Goal: Use online tool/utility: Use online tool/utility

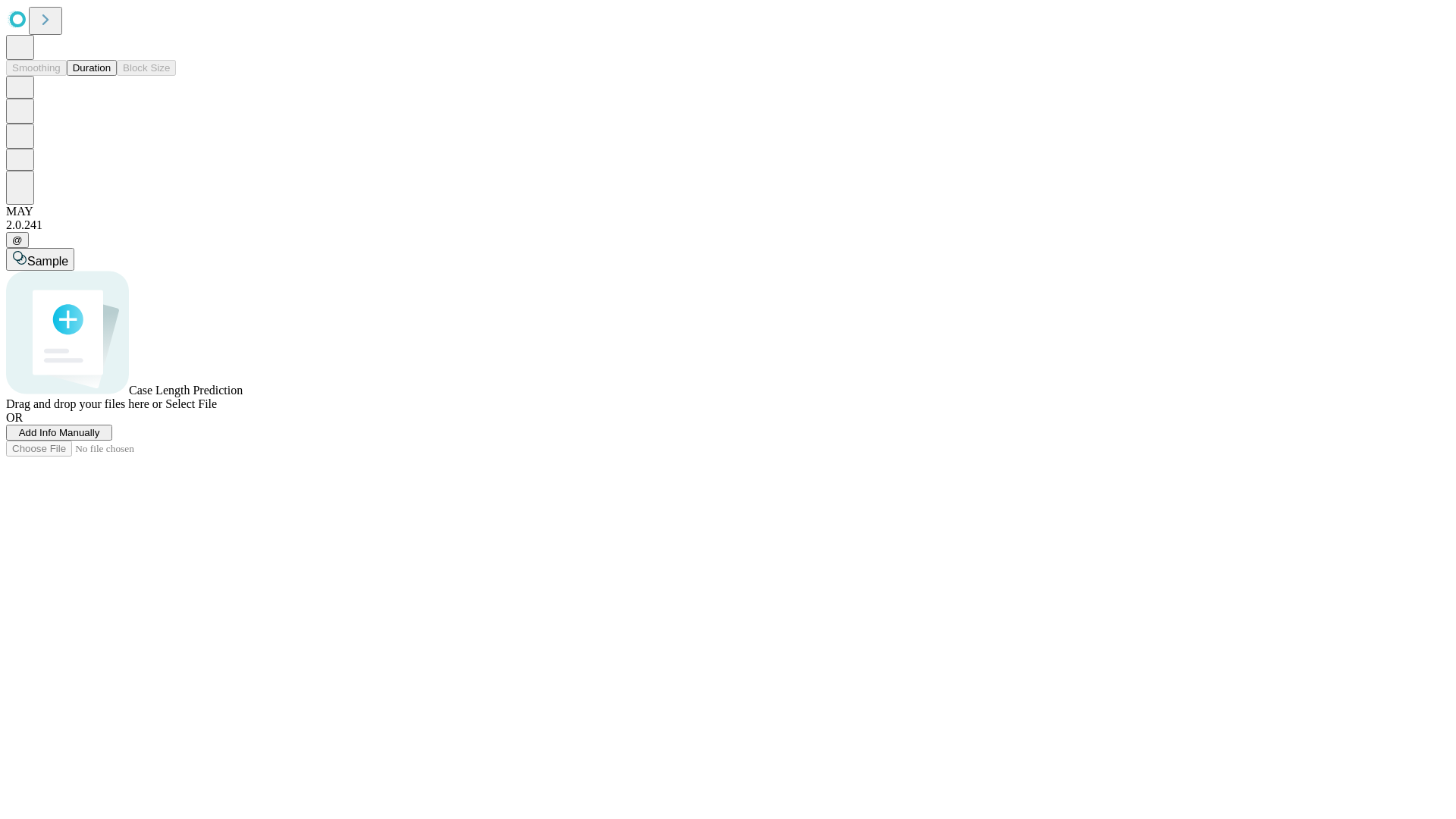
click at [110, 76] on button "Duration" at bounding box center [91, 67] width 50 height 16
click at [217, 411] on span "Select File" at bounding box center [191, 404] width 52 height 13
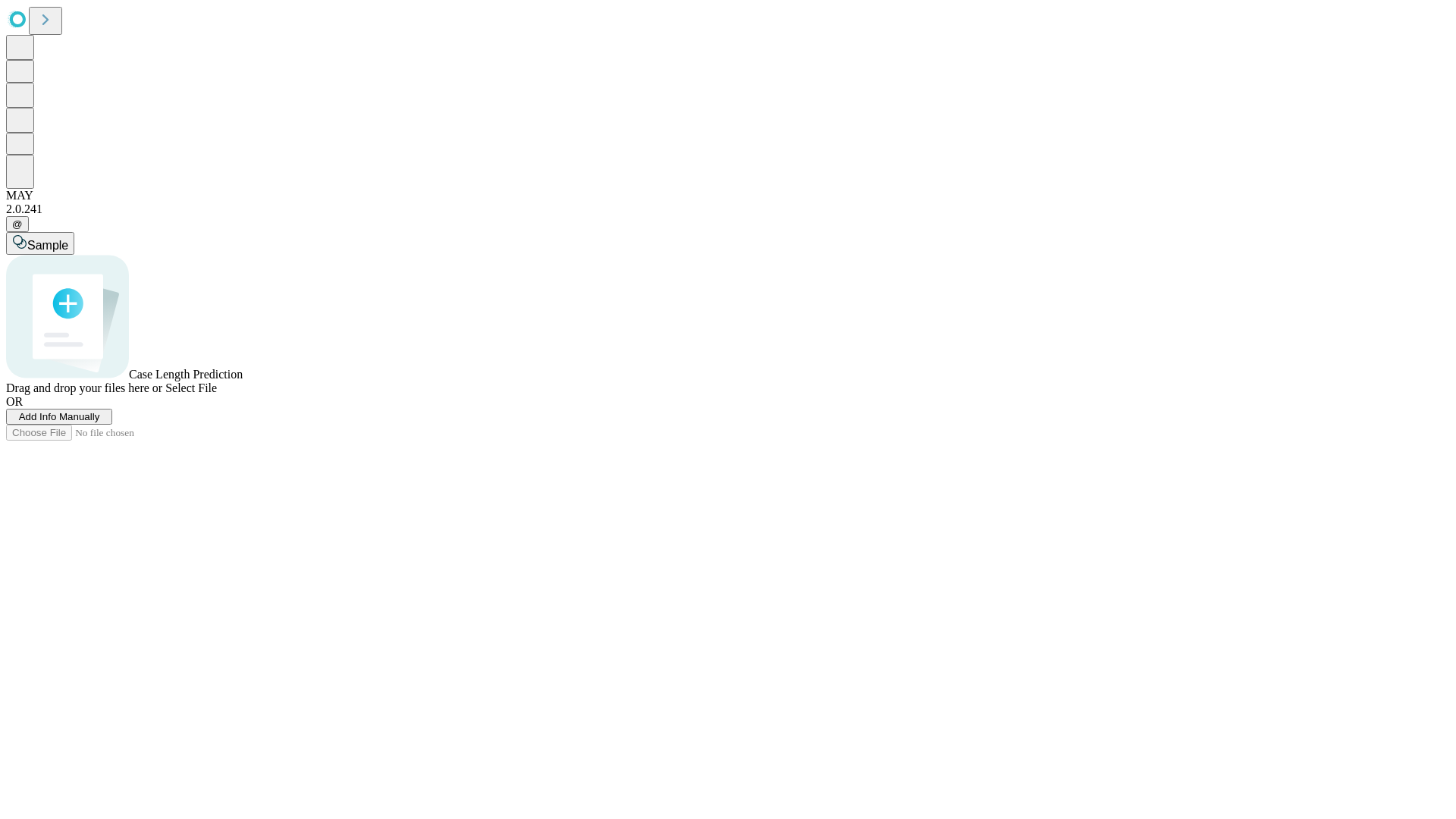
click at [217, 394] on span "Select File" at bounding box center [191, 387] width 52 height 13
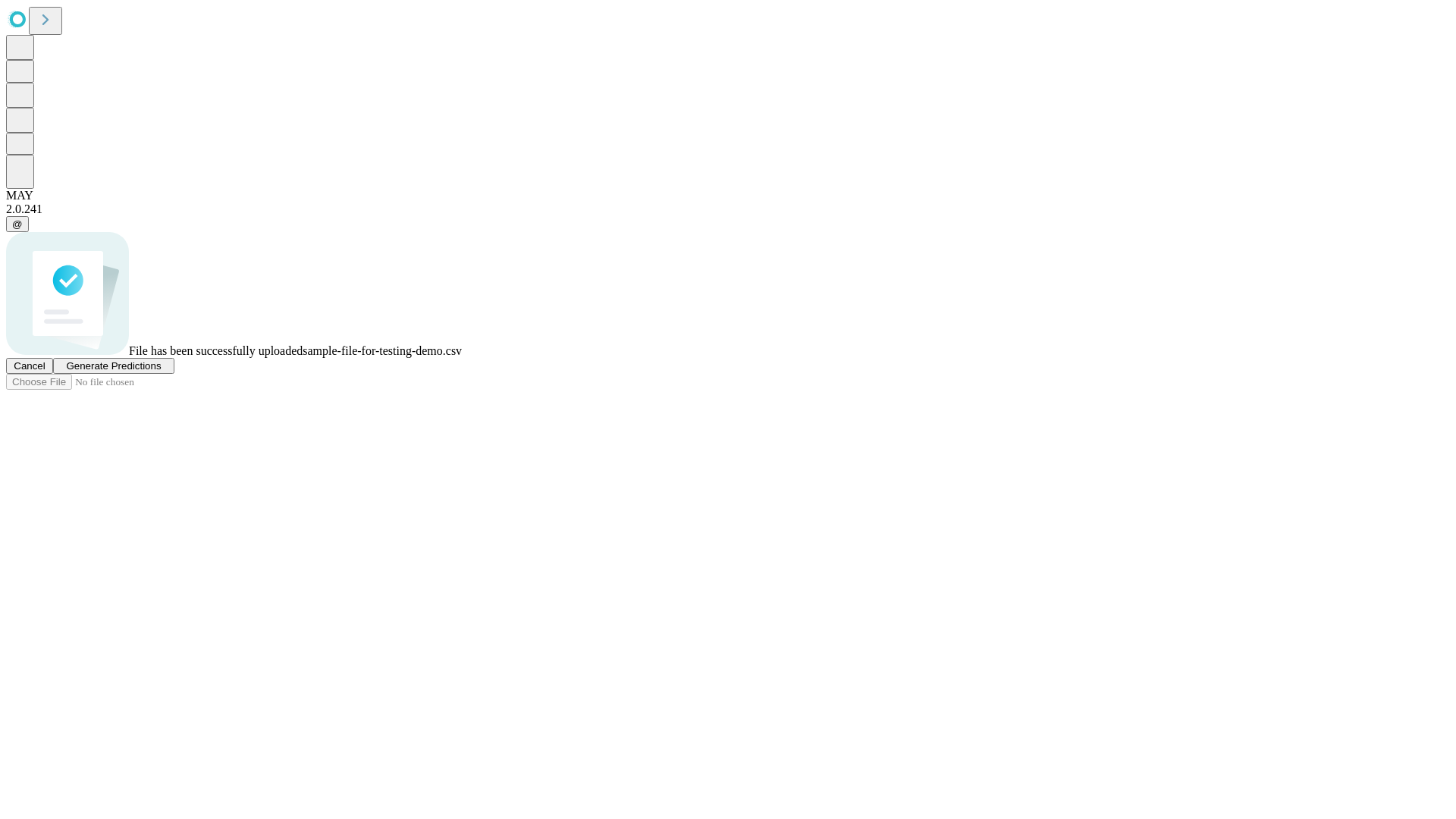
click at [160, 372] on span "Generate Predictions" at bounding box center [113, 366] width 95 height 11
